Goal: Task Accomplishment & Management: Complete application form

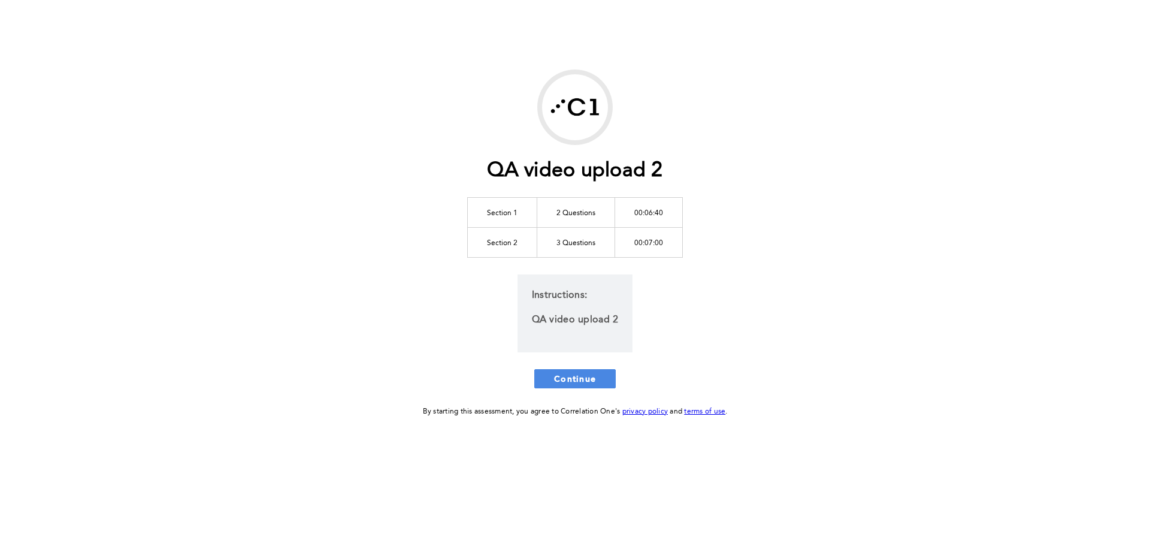
click at [566, 315] on p "QA video upload 2" at bounding box center [575, 320] width 86 height 17
click at [584, 376] on span "Continue" at bounding box center [575, 378] width 42 height 11
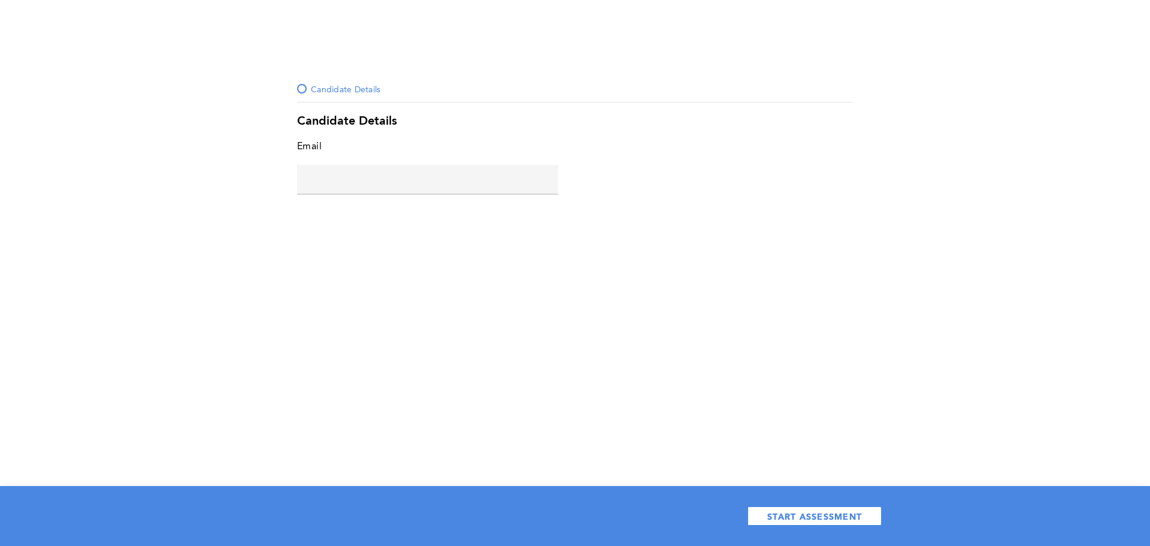
click at [446, 171] on input "text" at bounding box center [427, 179] width 261 height 29
type input "[EMAIL_ADDRESS][DOMAIN_NAME]"
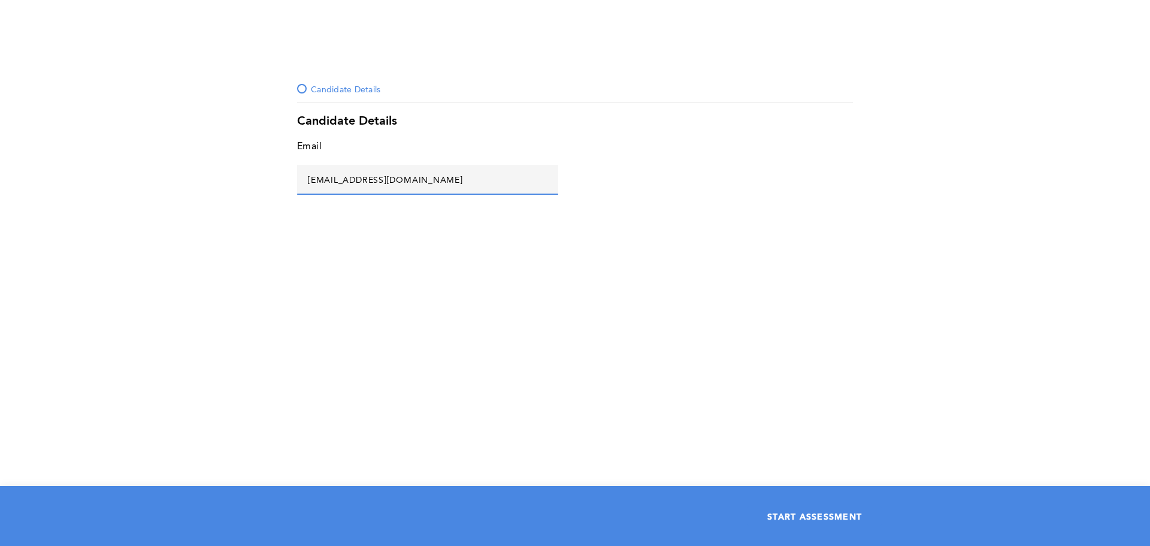
click at [792, 513] on span "START ASSESSMENT" at bounding box center [815, 515] width 95 height 11
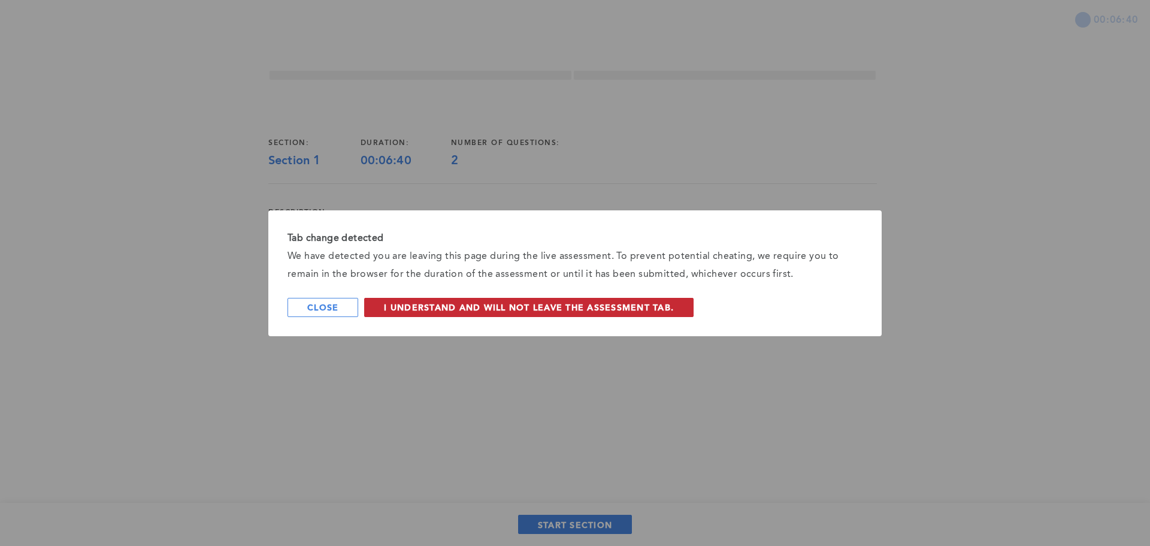
click at [546, 307] on span "I understand and will not leave the assessment tab." at bounding box center [529, 306] width 290 height 11
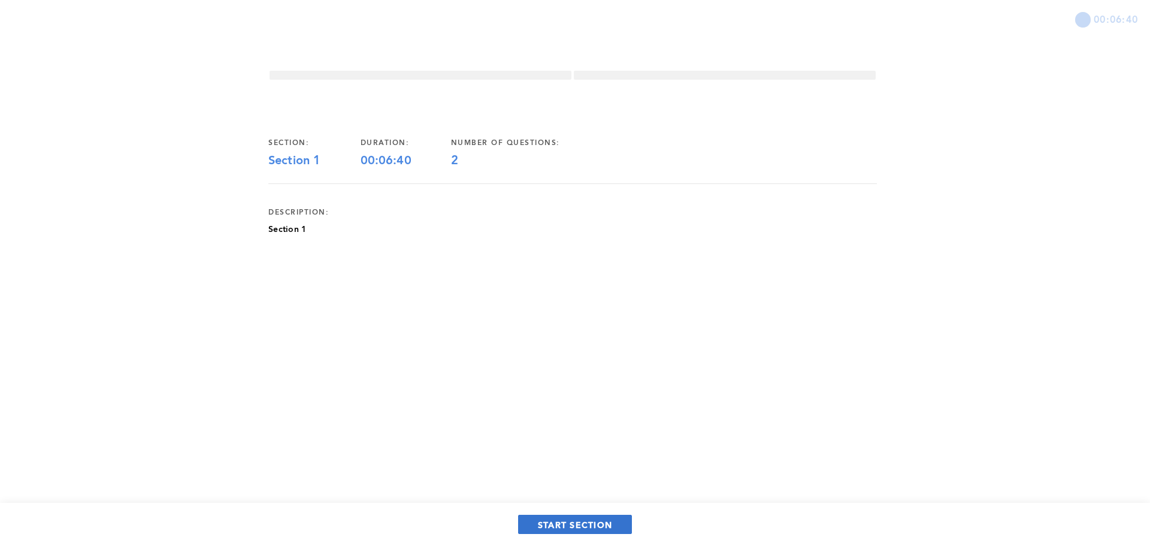
click at [566, 517] on button "START SECTION" at bounding box center [575, 524] width 114 height 19
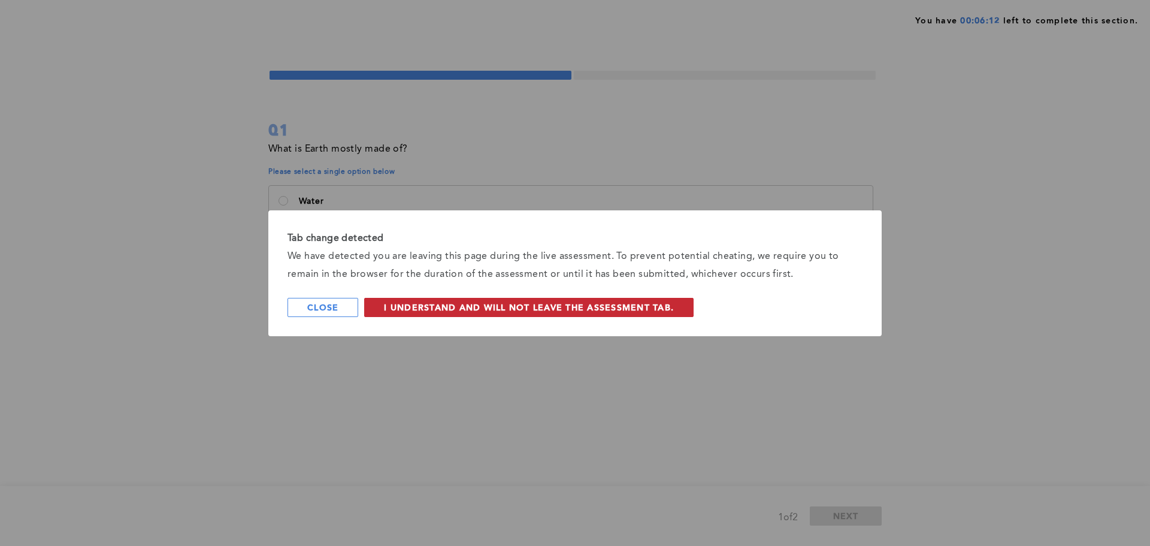
click at [454, 302] on span "I understand and will not leave the assessment tab." at bounding box center [529, 306] width 290 height 11
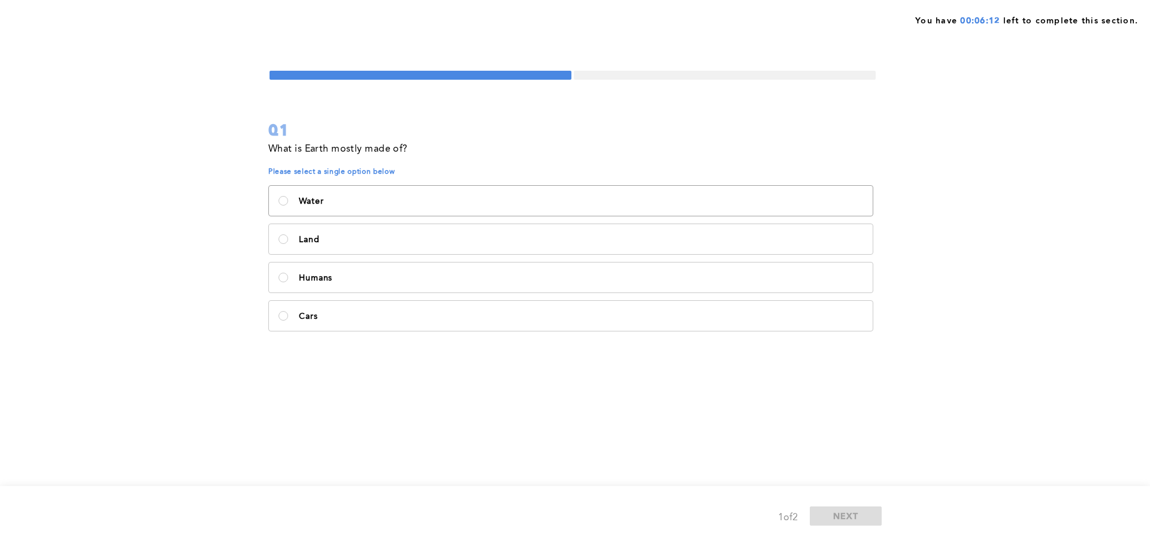
click at [289, 194] on label "Water" at bounding box center [571, 201] width 604 height 30
click at [288, 196] on input "Water" at bounding box center [284, 201] width 10 height 10
radio input "true"
click at [865, 511] on button "NEXT" at bounding box center [846, 515] width 72 height 19
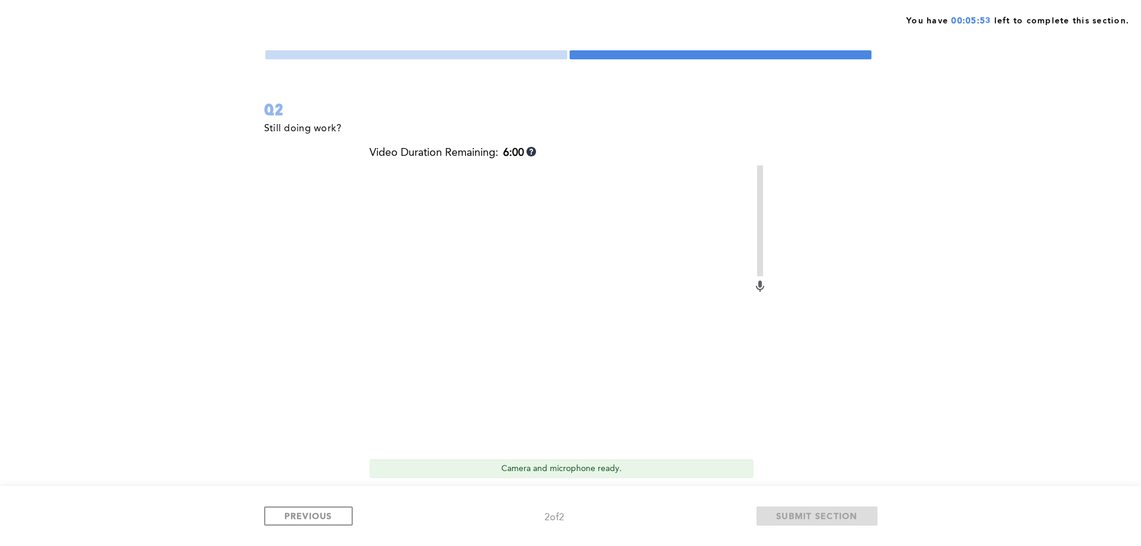
scroll to position [98, 0]
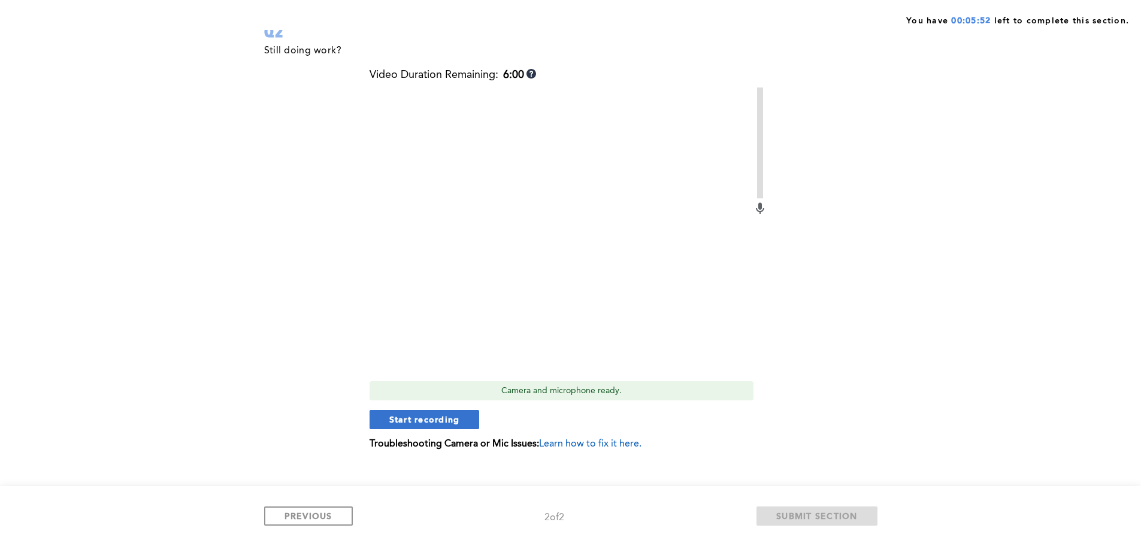
click at [447, 413] on button "Start recording" at bounding box center [425, 419] width 110 height 19
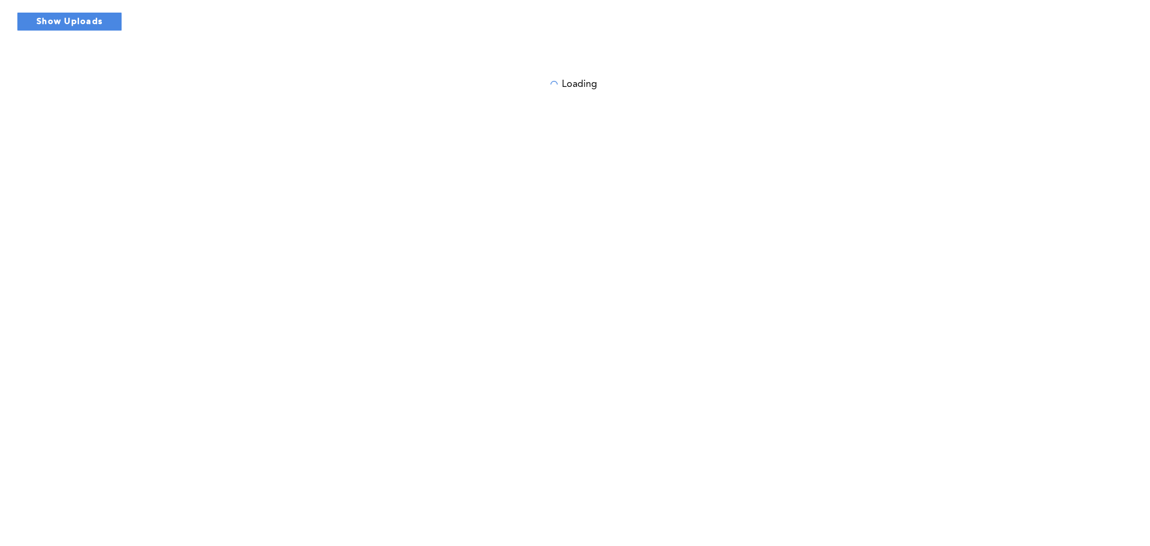
scroll to position [0, 0]
